Goal: Find specific page/section: Find specific page/section

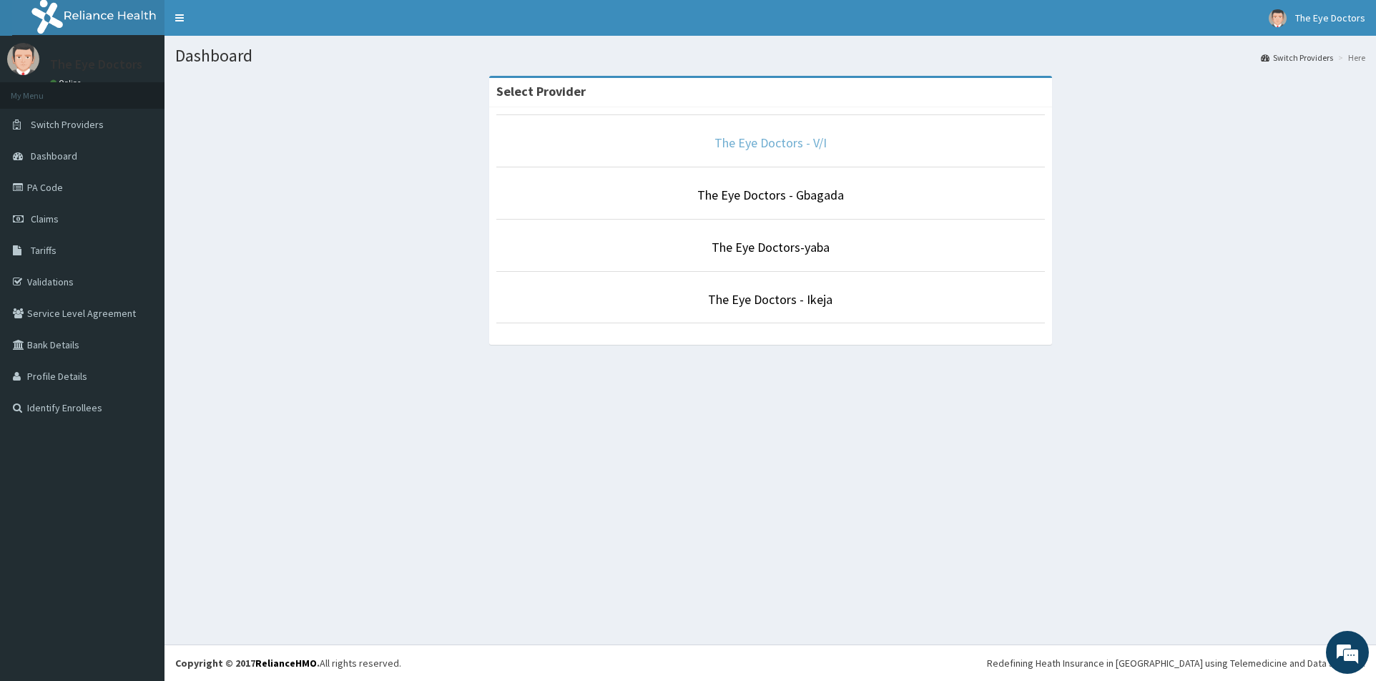
click at [770, 142] on link "The Eye Doctors - V/I" at bounding box center [771, 142] width 112 height 16
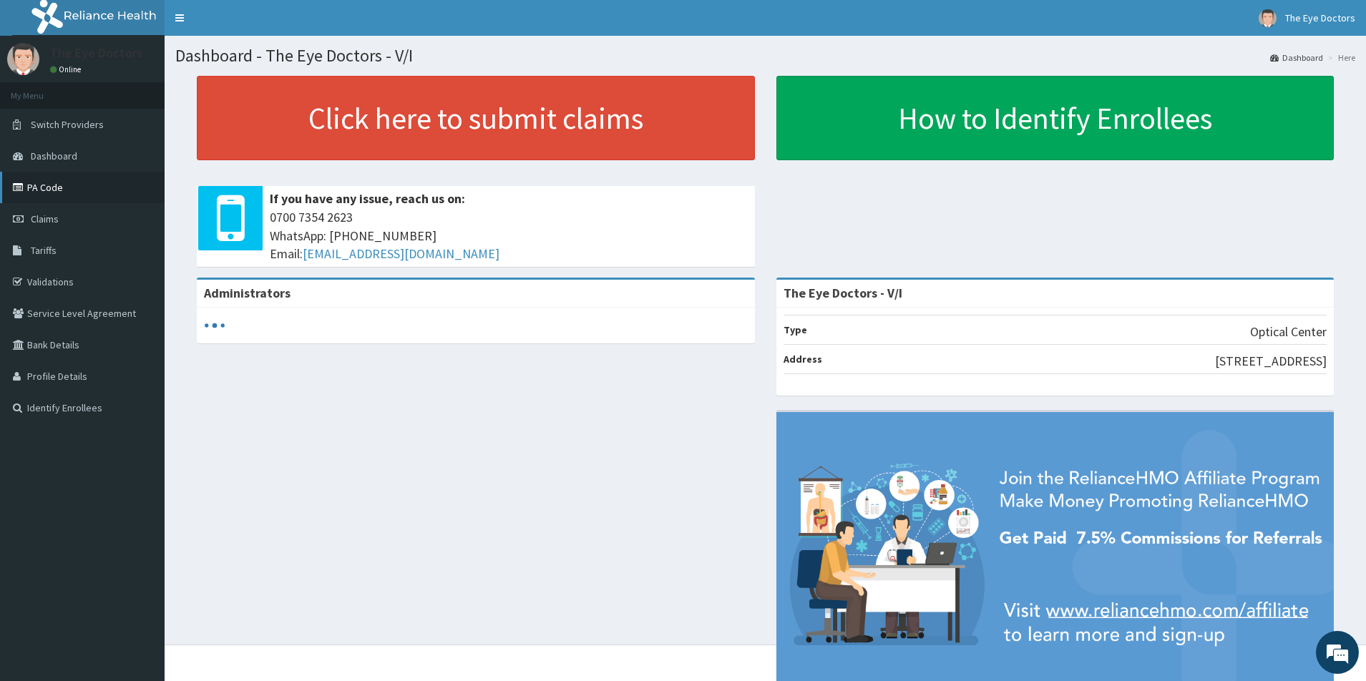
click at [66, 187] on link "PA Code" at bounding box center [82, 187] width 165 height 31
